Goal: Information Seeking & Learning: Find specific fact

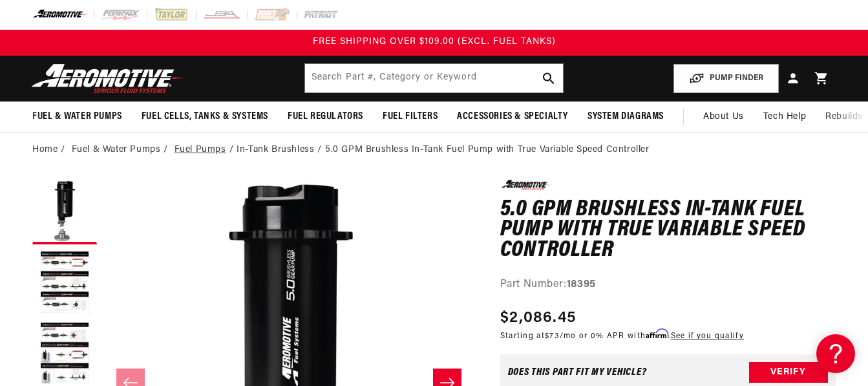
click at [203, 149] on link "Fuel Pumps" at bounding box center [201, 150] width 52 height 14
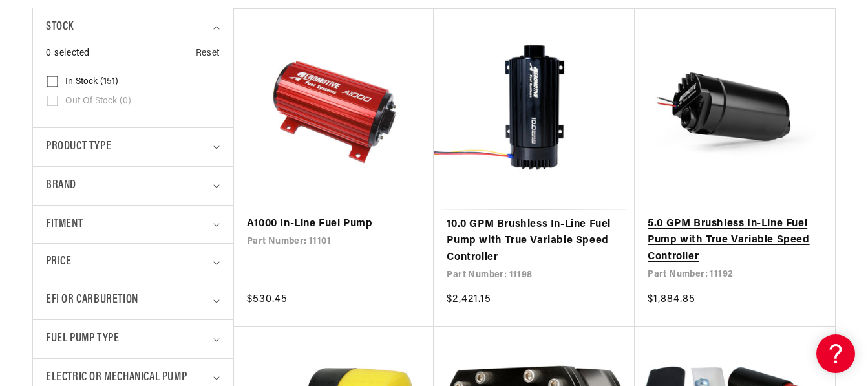
click at [690, 216] on link "5.0 GPM Brushless In-Line Fuel Pump with True Variable Speed Controller" at bounding box center [735, 241] width 175 height 50
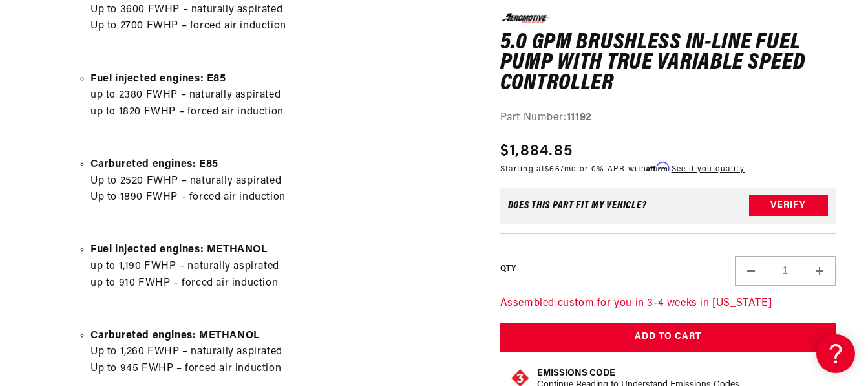
scroll to position [840, 0]
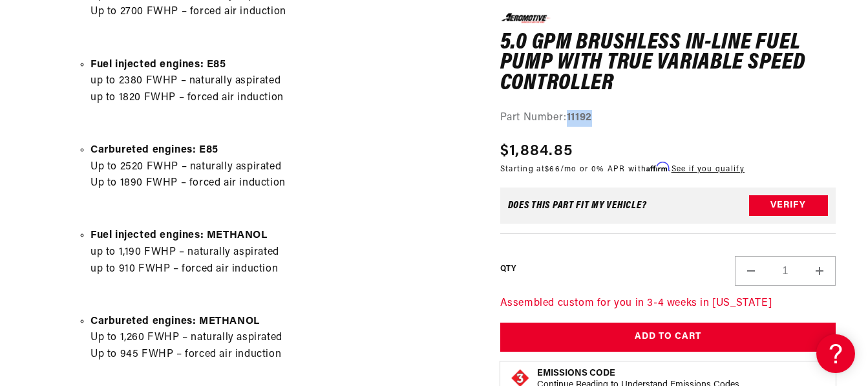
drag, startPoint x: 569, startPoint y: 114, endPoint x: 595, endPoint y: 118, distance: 26.8
click at [595, 118] on div "Part Number: 11192" at bounding box center [667, 118] width 335 height 17
click at [514, 114] on div "Part Number: 11192" at bounding box center [667, 118] width 335 height 17
